Goal: Information Seeking & Learning: Learn about a topic

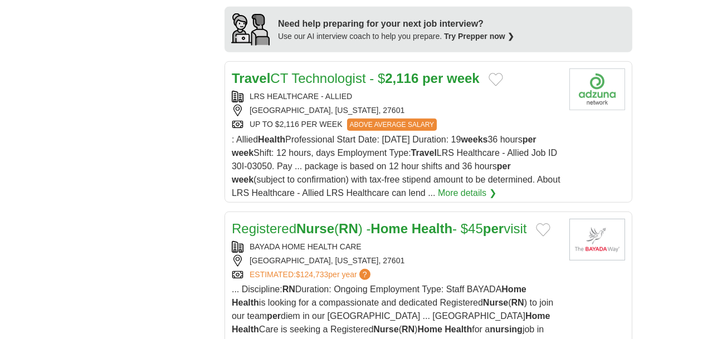
scroll to position [1291, 0]
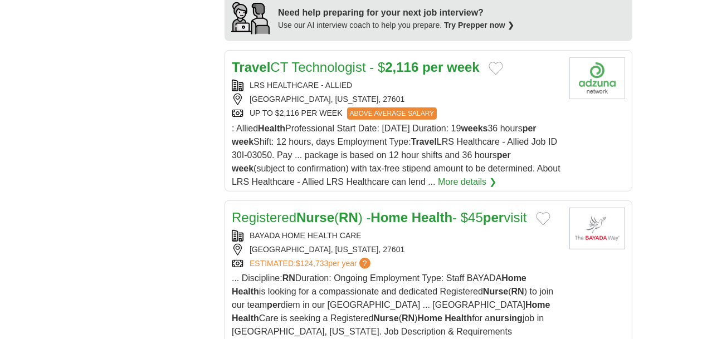
click at [80, 159] on div "**********" at bounding box center [356, 188] width 553 height 2499
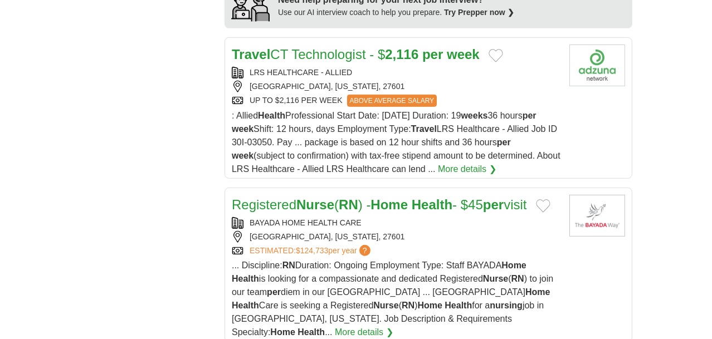
scroll to position [1313, 0]
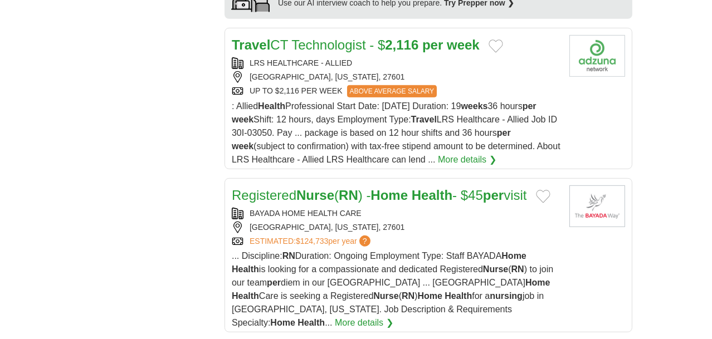
click at [80, 159] on div "**********" at bounding box center [356, 166] width 553 height 2499
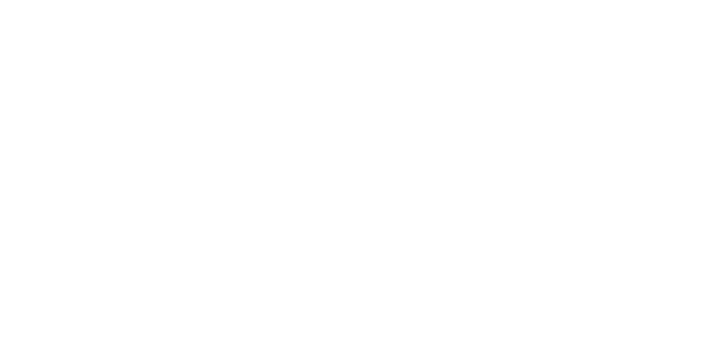
scroll to position [2004, 0]
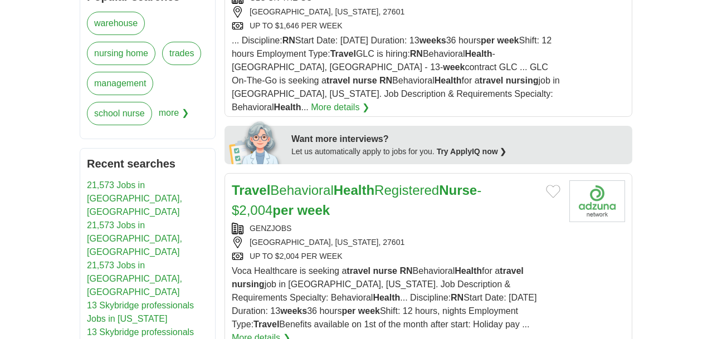
scroll to position [557, 0]
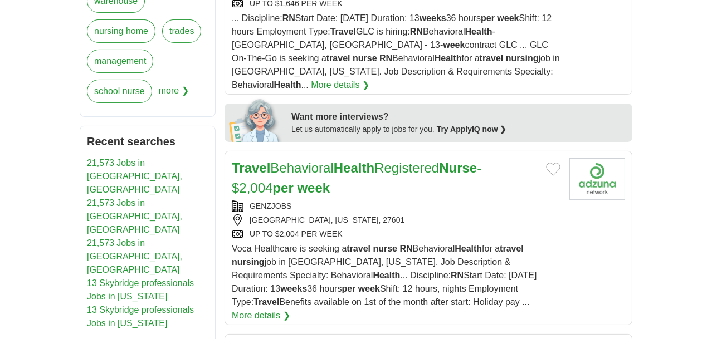
click at [290, 309] on link "More details ❯" at bounding box center [261, 315] width 59 height 13
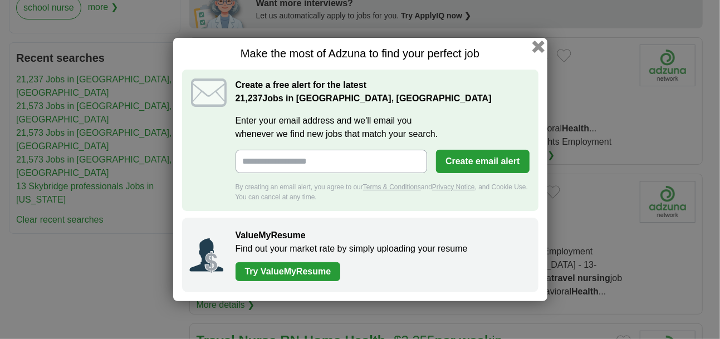
click at [534, 45] on button "button" at bounding box center [538, 47] width 12 height 12
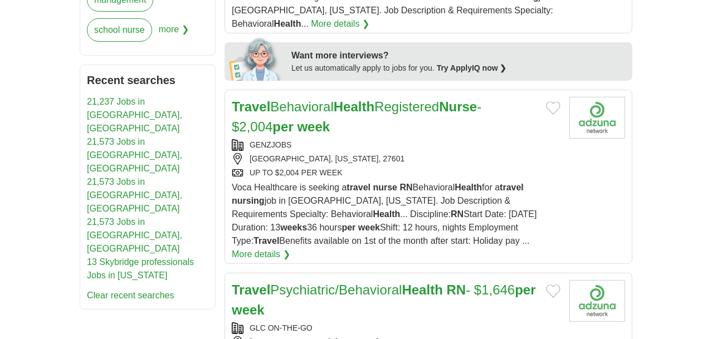
scroll to position [758, 0]
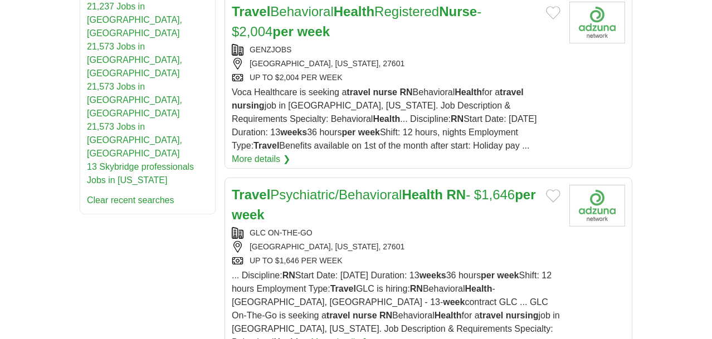
scroll to position [713, 0]
click at [369, 337] on link "More details ❯" at bounding box center [340, 343] width 59 height 13
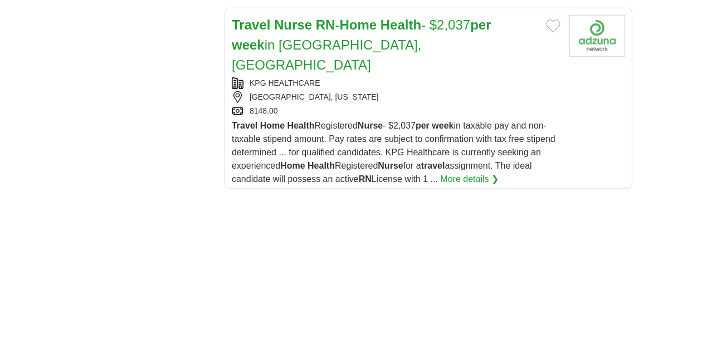
scroll to position [1939, 0]
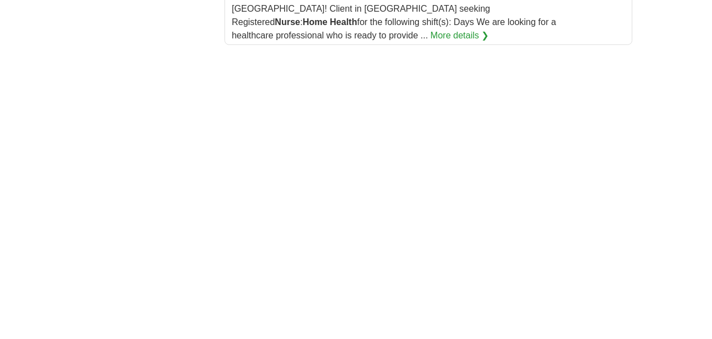
scroll to position [2268, 0]
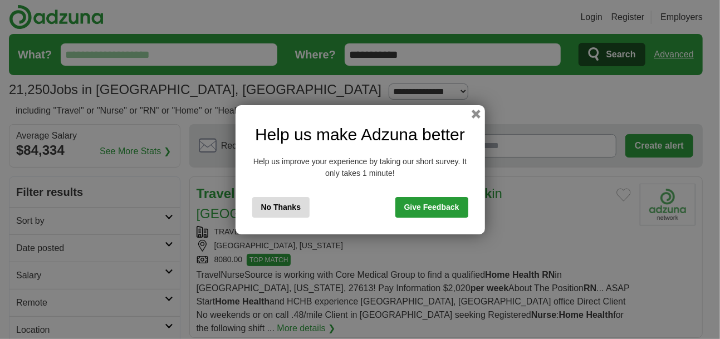
click at [273, 207] on button "No Thanks" at bounding box center [281, 207] width 58 height 21
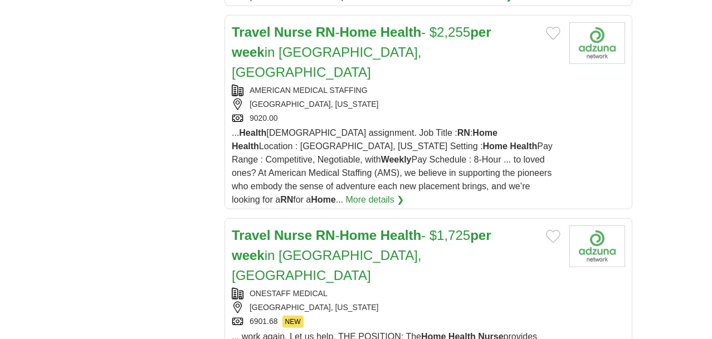
scroll to position [1968, 0]
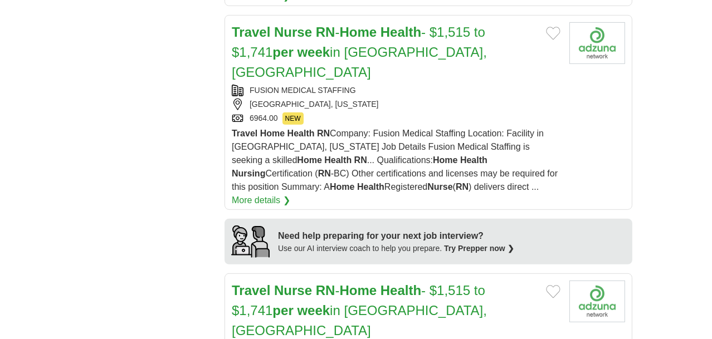
scroll to position [1483, 0]
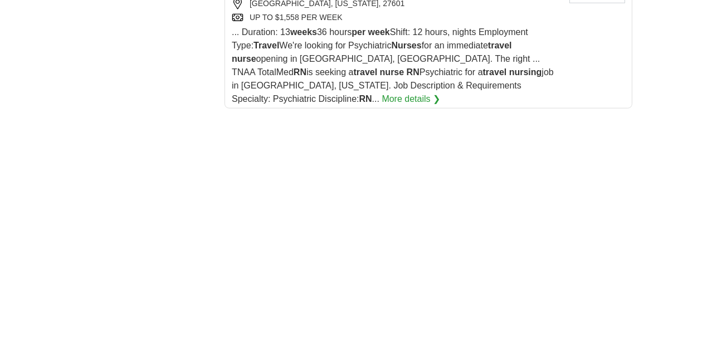
scroll to position [2349, 0]
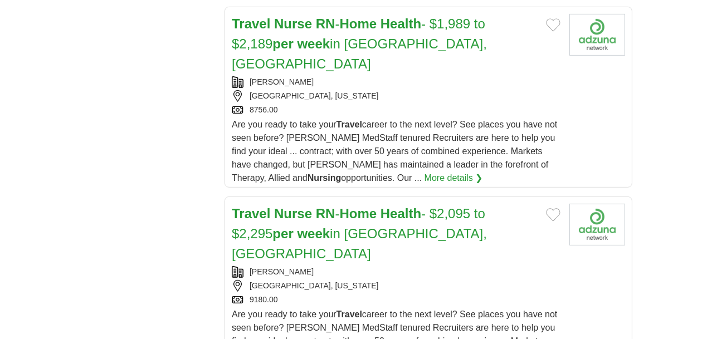
scroll to position [1048, 0]
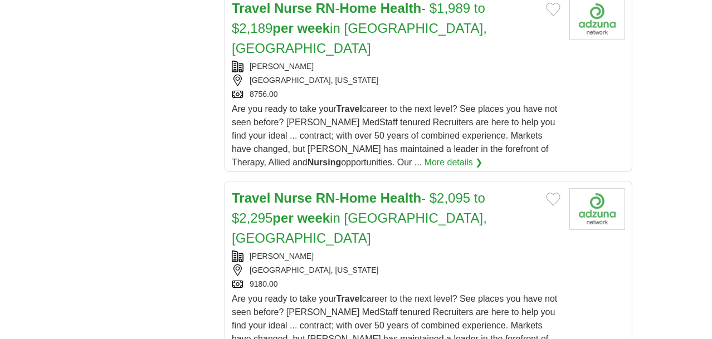
drag, startPoint x: 632, startPoint y: 128, endPoint x: 720, endPoint y: 197, distance: 111.9
click at [712, 197] on html "Login Register Employers 21,250 Jobs in Raleigh, NC Salary Salary Select a sala…" at bounding box center [356, 345] width 712 height 2786
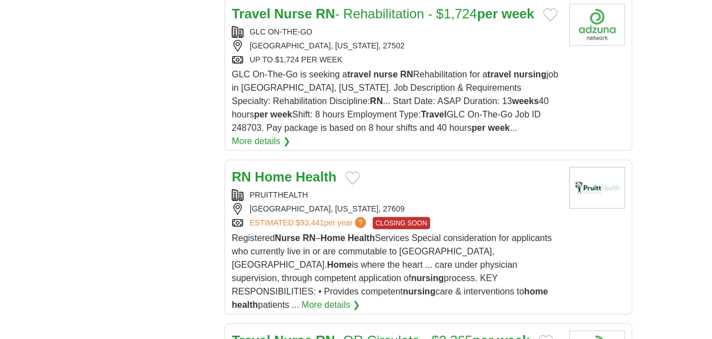
scroll to position [1937, 0]
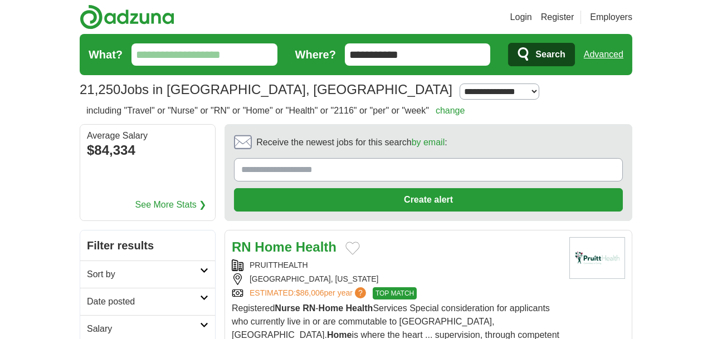
scroll to position [296, 0]
